Goal: Task Accomplishment & Management: Use online tool/utility

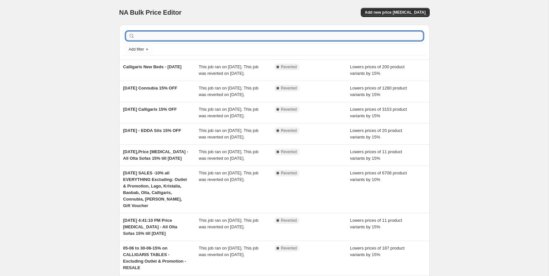
click at [205, 32] on input "text" at bounding box center [279, 35] width 287 height 9
paste input "Canapés-lits"
type input "Canapés-lits"
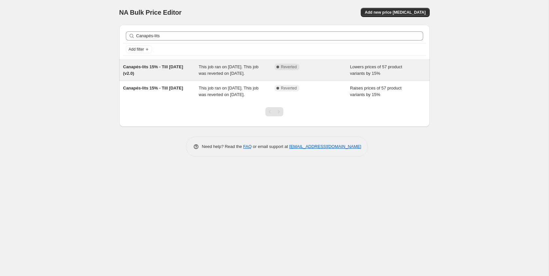
click at [165, 66] on span "Canapés-lits 15% - Till [DATE] (v2.0)" at bounding box center [153, 69] width 60 height 11
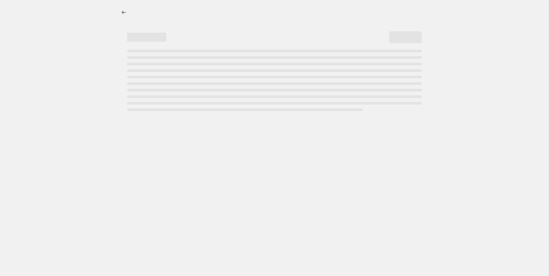
select select "percentage"
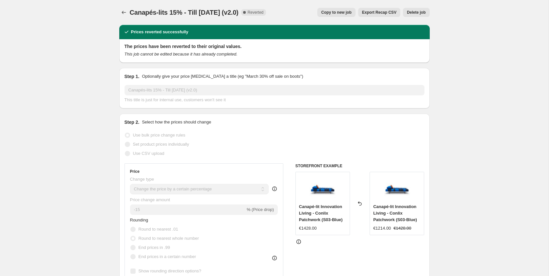
click at [349, 8] on button "Copy to new job" at bounding box center [336, 12] width 38 height 9
select select "percentage"
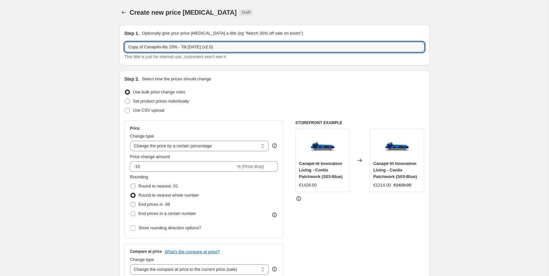
drag, startPoint x: 144, startPoint y: 49, endPoint x: 95, endPoint y: 48, distance: 49.3
click at [205, 49] on input "Canapés-lits 15% - Till [DATE] (v2.0)" at bounding box center [274, 47] width 300 height 10
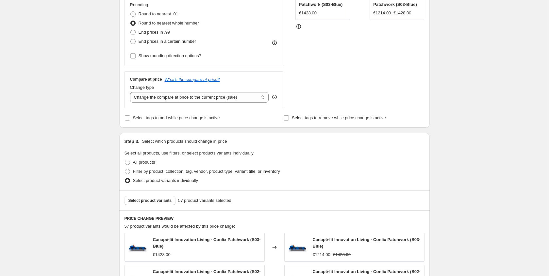
scroll to position [173, 0]
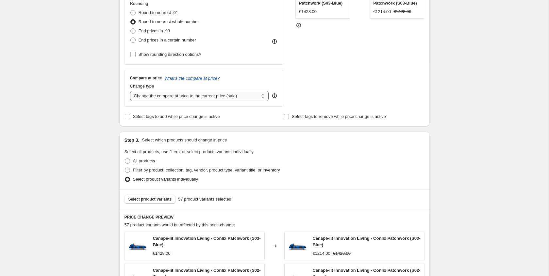
type input "Canapés-lits 15% - Till [DATE]"
click at [214, 101] on select "Change the compare at price to the current price (sale) Change the compare at p…" at bounding box center [199, 96] width 139 height 10
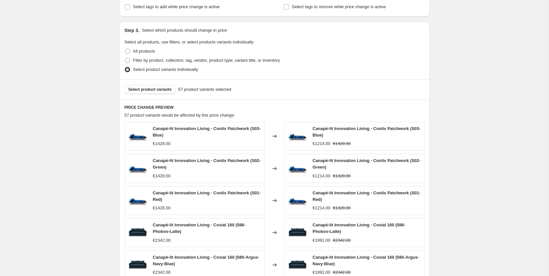
scroll to position [291, 0]
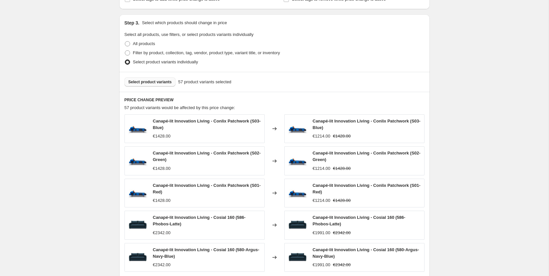
click at [168, 85] on button "Select product variants" at bounding box center [149, 81] width 51 height 9
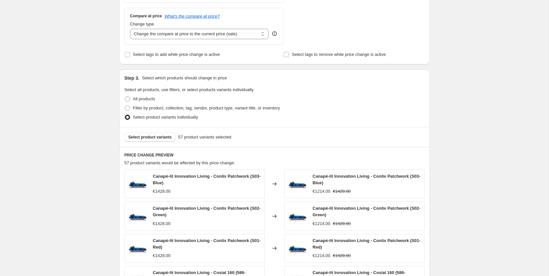
scroll to position [235, 0]
click at [155, 107] on span "Filter by product, collection, tag, vendor, product type, variant title, or inv…" at bounding box center [206, 108] width 147 height 5
click at [125, 106] on input "Filter by product, collection, tag, vendor, product type, variant title, or inv…" at bounding box center [125, 106] width 0 height 0
radio input "true"
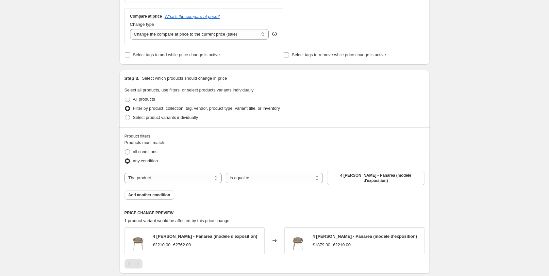
click at [264, 184] on div "The product The product's collection The product's tag The product's vendor The…" at bounding box center [274, 178] width 300 height 14
click at [264, 182] on select "Is equal to Is not equal to" at bounding box center [274, 178] width 97 height 10
click at [190, 175] on select "The product The product's collection The product's tag The product's vendor The…" at bounding box center [172, 178] width 97 height 10
select select "tag"
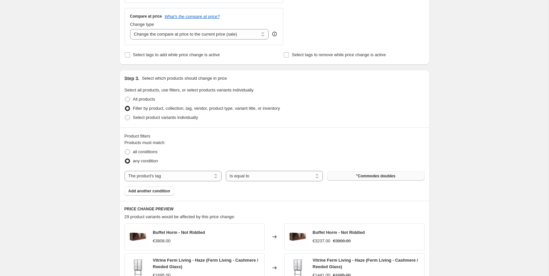
click at [364, 178] on span ""Commodes doubles" at bounding box center [375, 175] width 39 height 5
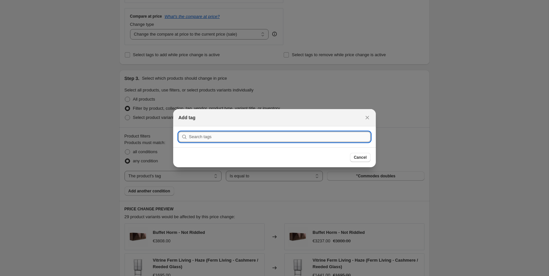
click at [233, 134] on input ":r42:" at bounding box center [280, 137] width 182 height 10
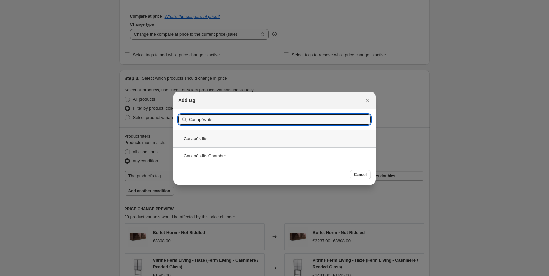
type input "Canapés-lits"
click at [269, 140] on div "Canapés-lits" at bounding box center [274, 138] width 203 height 17
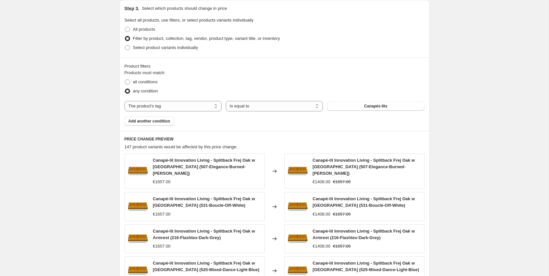
scroll to position [278, 0]
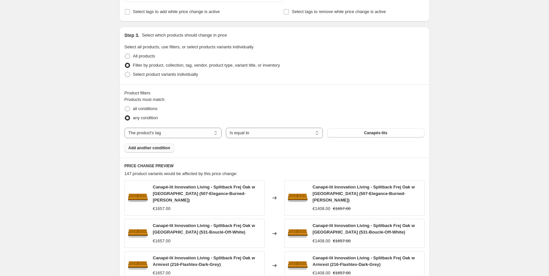
click at [162, 148] on span "Add another condition" at bounding box center [149, 147] width 42 height 5
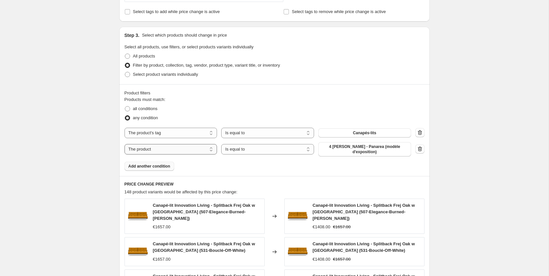
click at [199, 150] on select "The product The product's collection The product's tag The product's vendor The…" at bounding box center [170, 149] width 93 height 10
select select "tag"
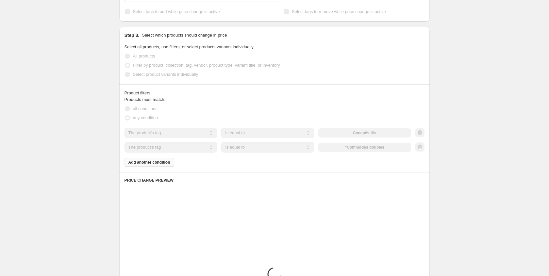
click at [248, 147] on select "Is equal to Is not equal to" at bounding box center [267, 147] width 93 height 10
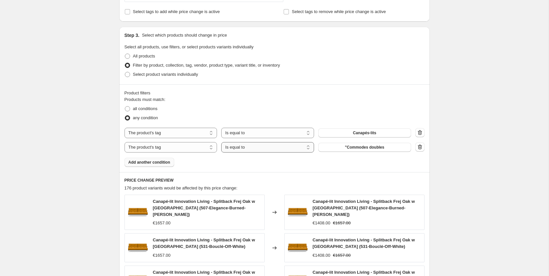
select select "not_equal"
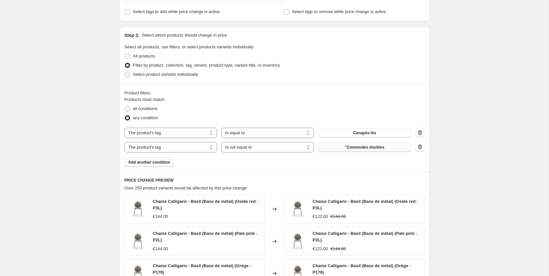
click at [371, 149] on span ""Commodes doubles" at bounding box center [364, 147] width 39 height 5
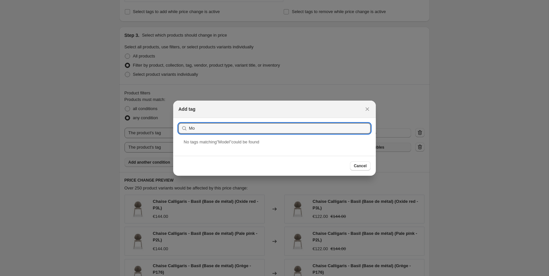
type input "M"
type input "Expo"
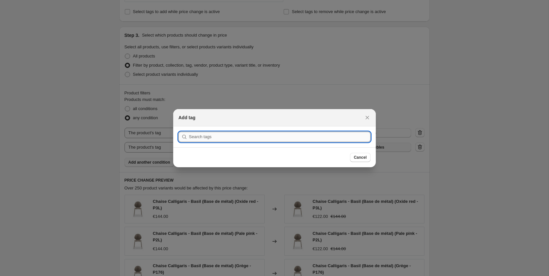
click at [240, 141] on input ":r48:" at bounding box center [280, 137] width 182 height 10
paste input "Modèles d'exposition"
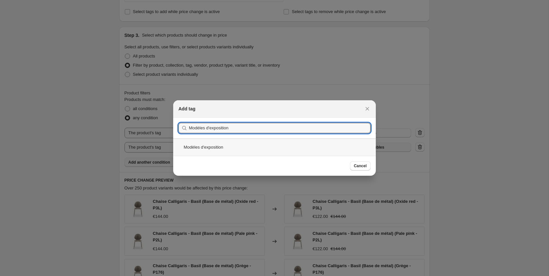
type input "Modèles d'exposition"
click at [233, 145] on div "Modèles d'exposition" at bounding box center [274, 147] width 203 height 17
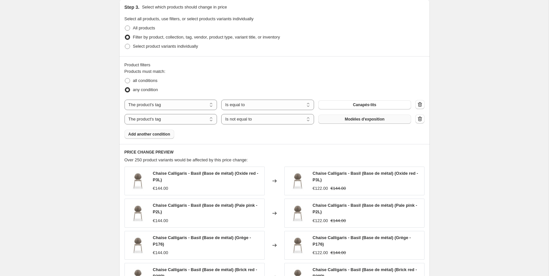
scroll to position [307, 0]
click at [152, 77] on span "all conditions" at bounding box center [145, 80] width 25 height 7
click at [125, 78] on input "all conditions" at bounding box center [125, 78] width 0 height 0
radio input "true"
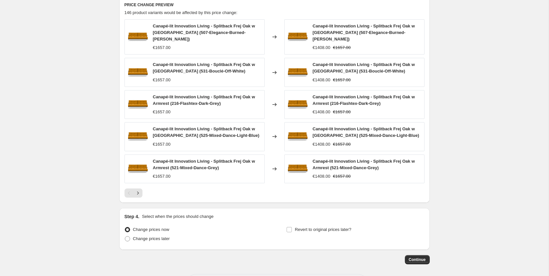
scroll to position [475, 0]
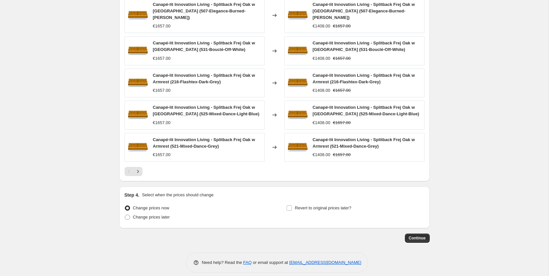
click at [143, 167] on div at bounding box center [274, 171] width 300 height 9
click at [142, 167] on button "Next" at bounding box center [137, 171] width 9 height 9
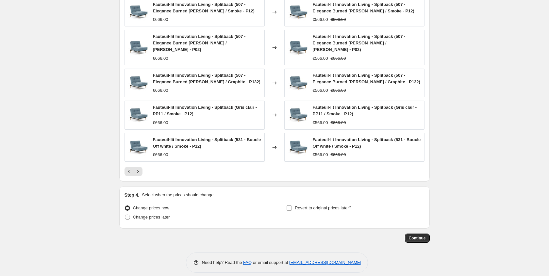
click at [142, 167] on div at bounding box center [274, 171] width 300 height 9
click at [144, 167] on div at bounding box center [274, 171] width 300 height 9
click at [140, 168] on icon "Next" at bounding box center [138, 171] width 7 height 7
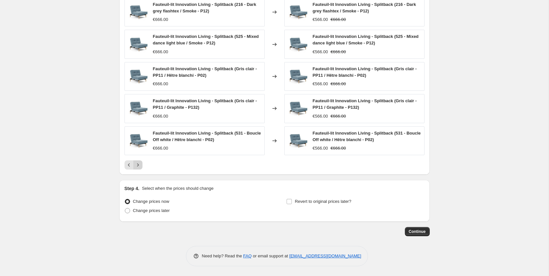
click at [140, 163] on icon "Next" at bounding box center [138, 165] width 7 height 7
click at [140, 162] on icon "Next" at bounding box center [138, 165] width 7 height 7
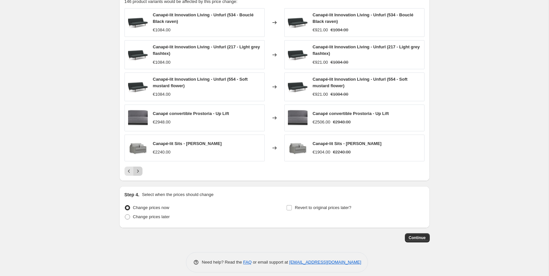
scroll to position [471, 0]
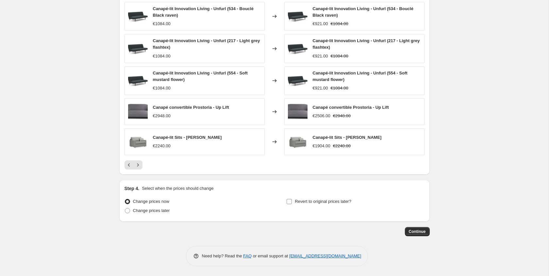
click at [295, 201] on span "Revert to original prices later?" at bounding box center [323, 201] width 57 height 5
click at [292, 201] on input "Revert to original prices later?" at bounding box center [289, 201] width 5 height 5
checkbox input "true"
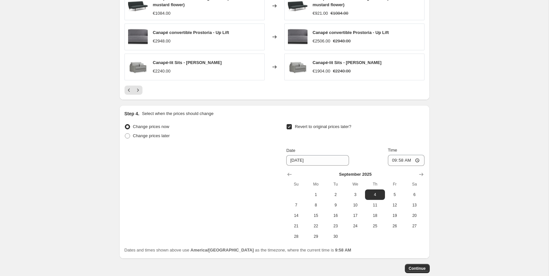
scroll to position [548, 0]
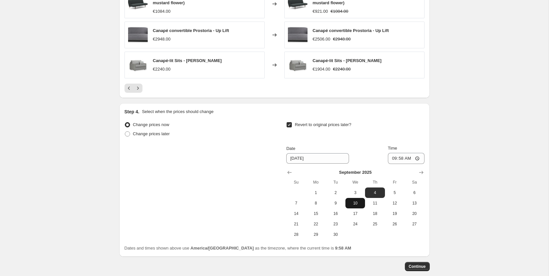
drag, startPoint x: 335, startPoint y: 233, endPoint x: 362, endPoint y: 199, distance: 43.4
click at [363, 199] on tbody "1 2 3 4 5 6 7 8 9 10 11 12 13 14 15 16 17 18 19 20 21 22 23 24 25 26 27 28 29 30" at bounding box center [355, 214] width 138 height 52
click at [335, 231] on button "30" at bounding box center [336, 234] width 20 height 10
type input "[DATE]"
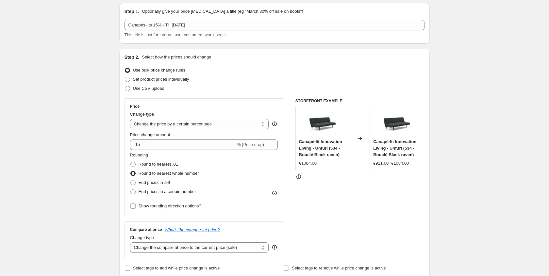
scroll to position [0, 0]
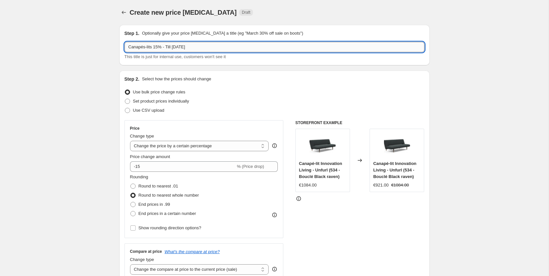
click at [188, 48] on input "Canapés-lits 15% - Till [DATE]" at bounding box center [274, 47] width 300 height 10
drag, startPoint x: 174, startPoint y: 47, endPoint x: 192, endPoint y: 48, distance: 18.0
click at [192, 48] on input "Canapés-lits 15% - Till [DATE]" at bounding box center [274, 47] width 300 height 10
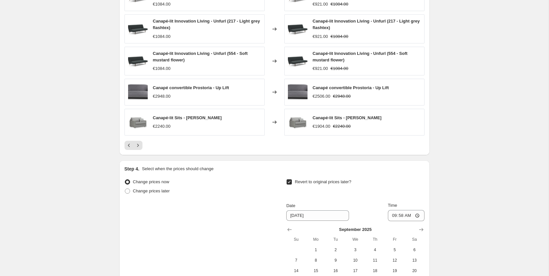
scroll to position [444, 0]
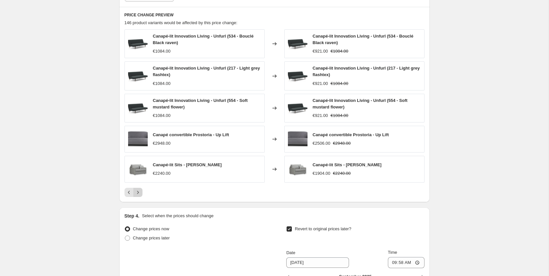
type input "Canapés-lits 15% - Till [DATE]"
click at [140, 191] on icon "Next" at bounding box center [138, 192] width 7 height 7
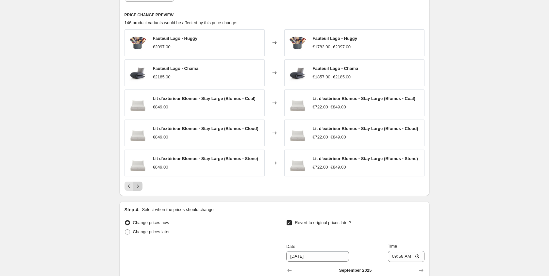
click at [138, 189] on icon "Next" at bounding box center [138, 186] width 7 height 7
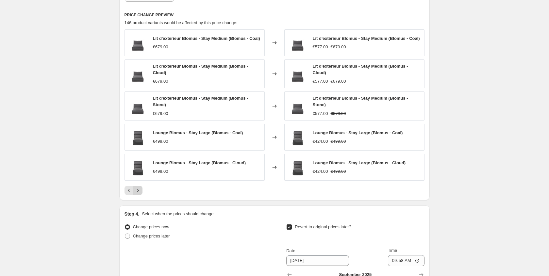
click at [139, 192] on icon "Next" at bounding box center [138, 190] width 7 height 7
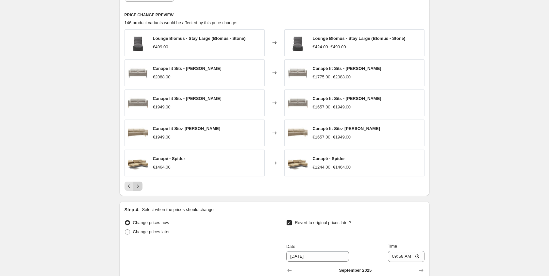
click at [140, 187] on icon "Next" at bounding box center [138, 186] width 7 height 7
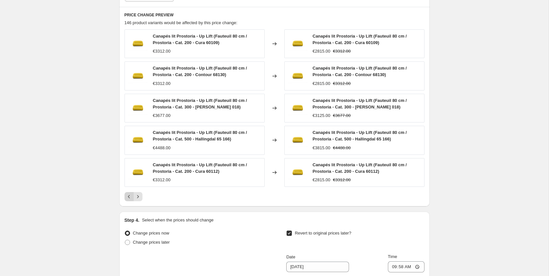
click at [130, 194] on icon "Previous" at bounding box center [129, 196] width 7 height 7
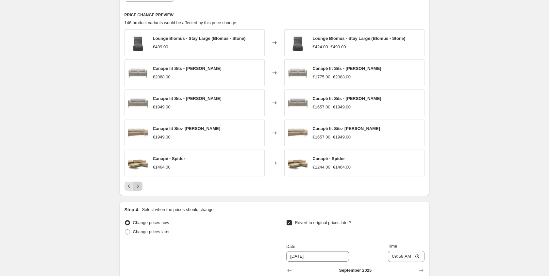
click at [140, 188] on icon "Next" at bounding box center [138, 186] width 7 height 7
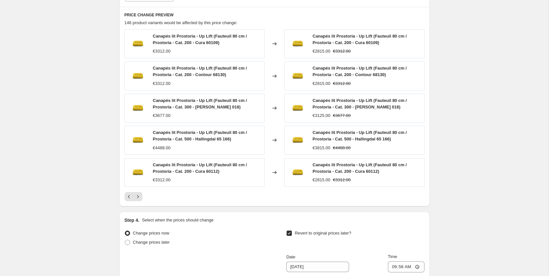
click at [140, 188] on div "Canapés lit Prostoria - Up Lift (Fauteuil 80 cm / Prostoria - Cat. 200 - Cura 6…" at bounding box center [274, 115] width 300 height 172
click at [139, 190] on div "Canapés lit Prostoria - Up Lift (Fauteuil 80 cm / Prostoria - Cat. 200 - Cura 6…" at bounding box center [274, 115] width 300 height 172
click at [139, 192] on button "Next" at bounding box center [137, 196] width 9 height 9
click at [141, 197] on button "Next" at bounding box center [137, 196] width 9 height 9
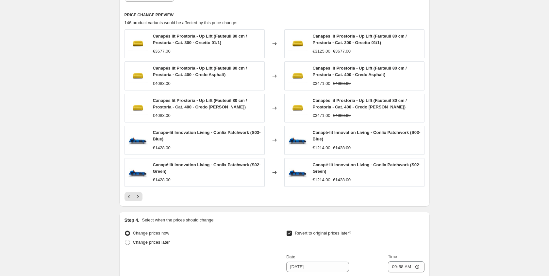
click at [141, 197] on button "Next" at bounding box center [137, 196] width 9 height 9
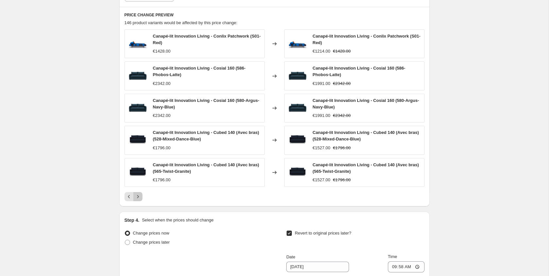
click at [141, 195] on button "Next" at bounding box center [137, 196] width 9 height 9
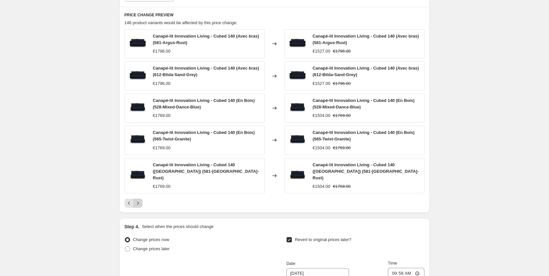
click at [141, 199] on button "Next" at bounding box center [137, 203] width 9 height 9
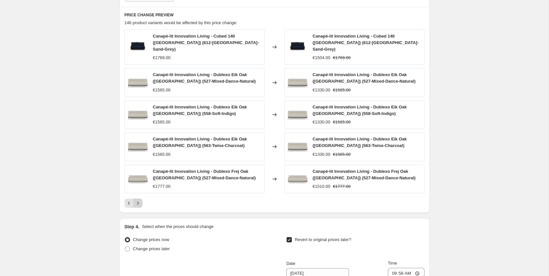
click at [141, 199] on button "Next" at bounding box center [137, 203] width 9 height 9
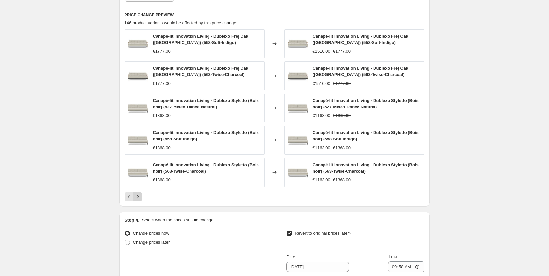
click at [141, 194] on button "Next" at bounding box center [137, 196] width 9 height 9
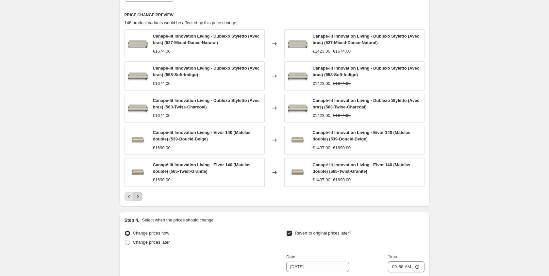
click at [140, 196] on icon "Next" at bounding box center [138, 196] width 7 height 7
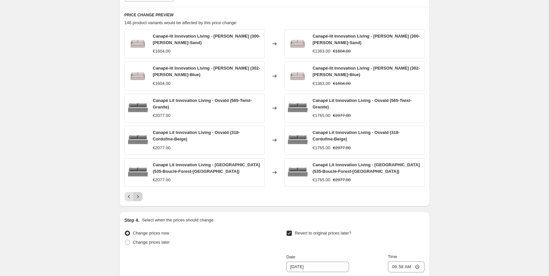
click at [140, 196] on icon "Next" at bounding box center [138, 196] width 7 height 7
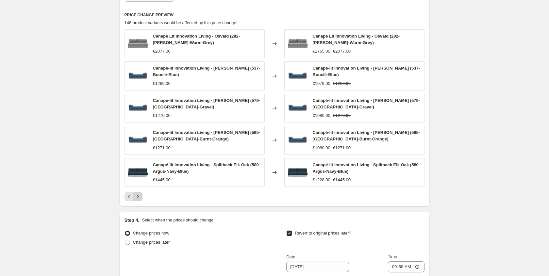
click at [140, 195] on icon "Next" at bounding box center [138, 196] width 7 height 7
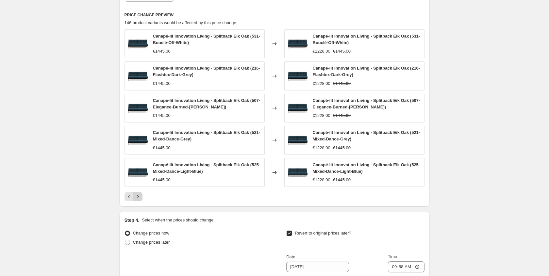
click at [140, 195] on icon "Next" at bounding box center [138, 196] width 7 height 7
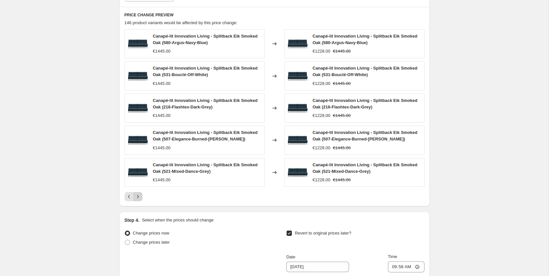
click at [140, 195] on icon "Next" at bounding box center [138, 196] width 7 height 7
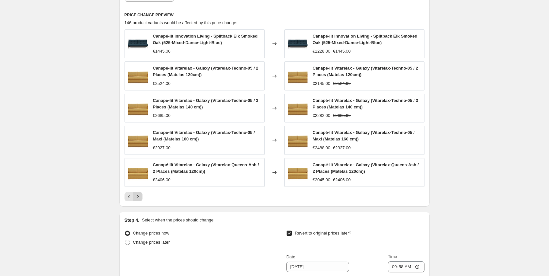
click at [140, 195] on icon "Next" at bounding box center [138, 196] width 7 height 7
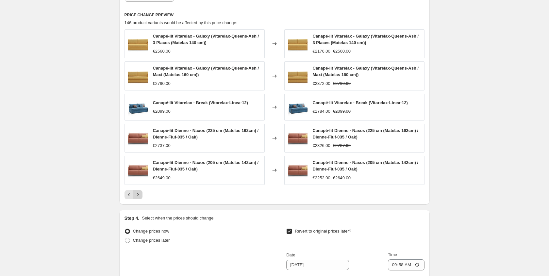
click at [140, 195] on icon "Next" at bounding box center [138, 194] width 7 height 7
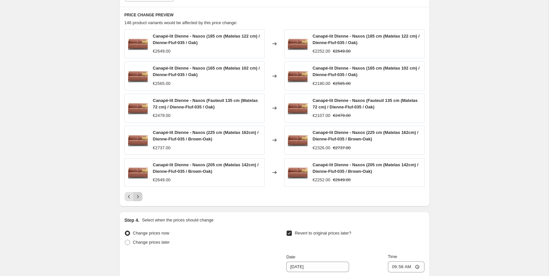
click at [140, 195] on icon "Next" at bounding box center [138, 196] width 7 height 7
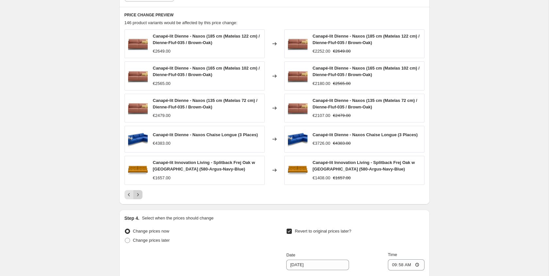
click at [140, 195] on icon "Next" at bounding box center [138, 194] width 7 height 7
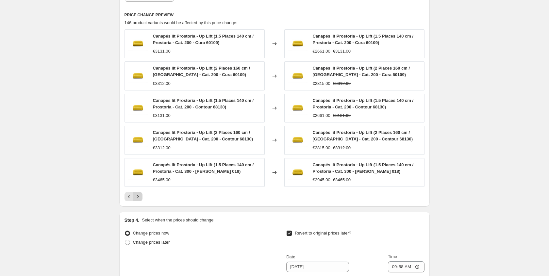
click at [140, 195] on icon "Next" at bounding box center [138, 196] width 7 height 7
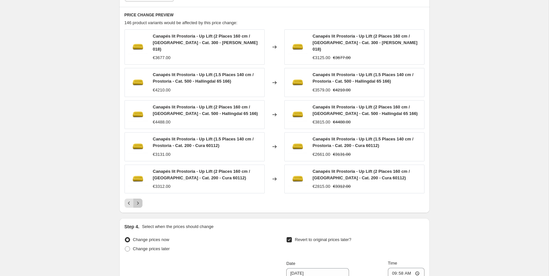
click at [140, 200] on icon "Next" at bounding box center [138, 203] width 7 height 7
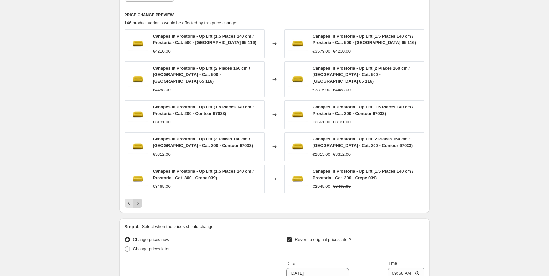
click at [140, 200] on icon "Next" at bounding box center [138, 203] width 7 height 7
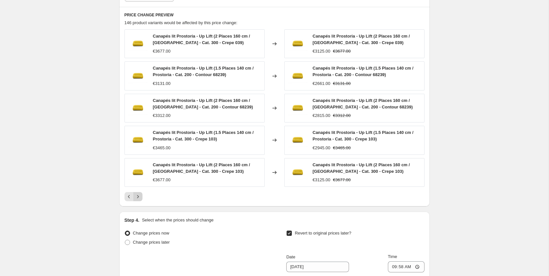
click at [140, 195] on icon "Next" at bounding box center [138, 196] width 7 height 7
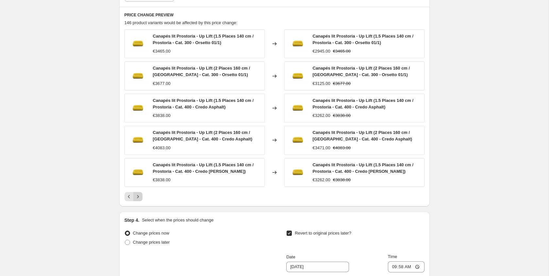
click at [141, 195] on button "Next" at bounding box center [137, 196] width 9 height 9
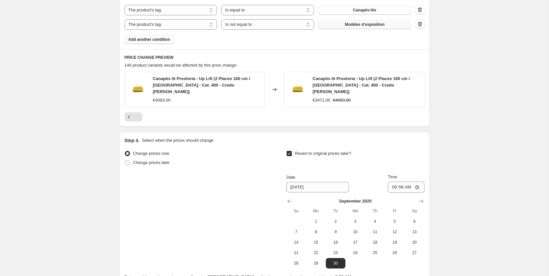
scroll to position [458, 0]
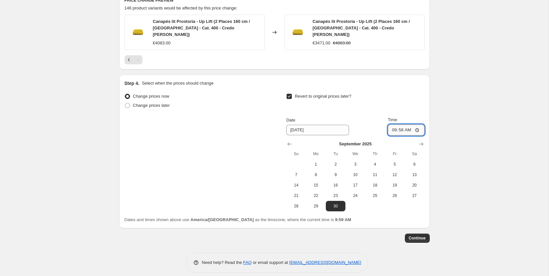
click at [393, 124] on input "09:58" at bounding box center [406, 129] width 37 height 11
click at [404, 125] on input "09:58" at bounding box center [406, 129] width 37 height 11
click at [395, 125] on input "09:58" at bounding box center [406, 129] width 37 height 11
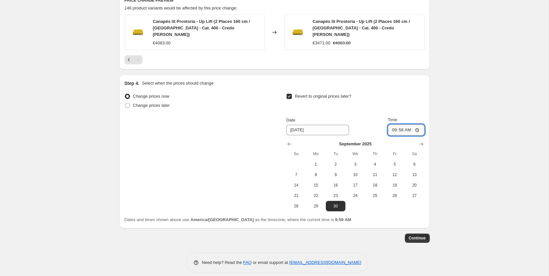
click at [395, 125] on input "09:58" at bounding box center [406, 129] width 37 height 11
click at [390, 124] on input "09:58" at bounding box center [406, 129] width 37 height 11
type input "18:00"
click at [423, 236] on span "Continue" at bounding box center [417, 238] width 17 height 5
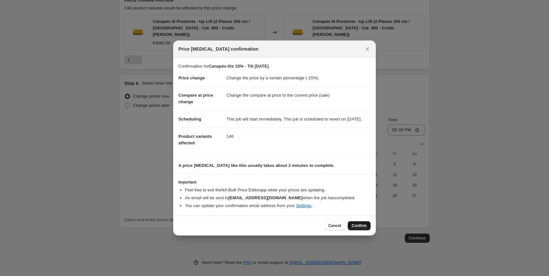
click at [357, 228] on span "Confirm" at bounding box center [359, 225] width 15 height 5
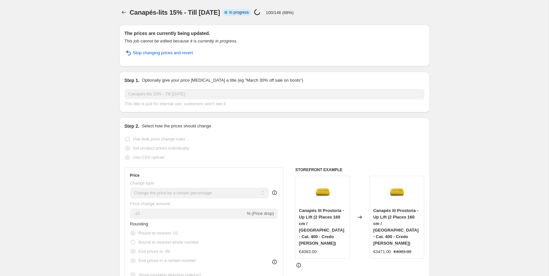
select select "percentage"
select select "tag"
select select "not_equal"
